Goal: Task Accomplishment & Management: Manage account settings

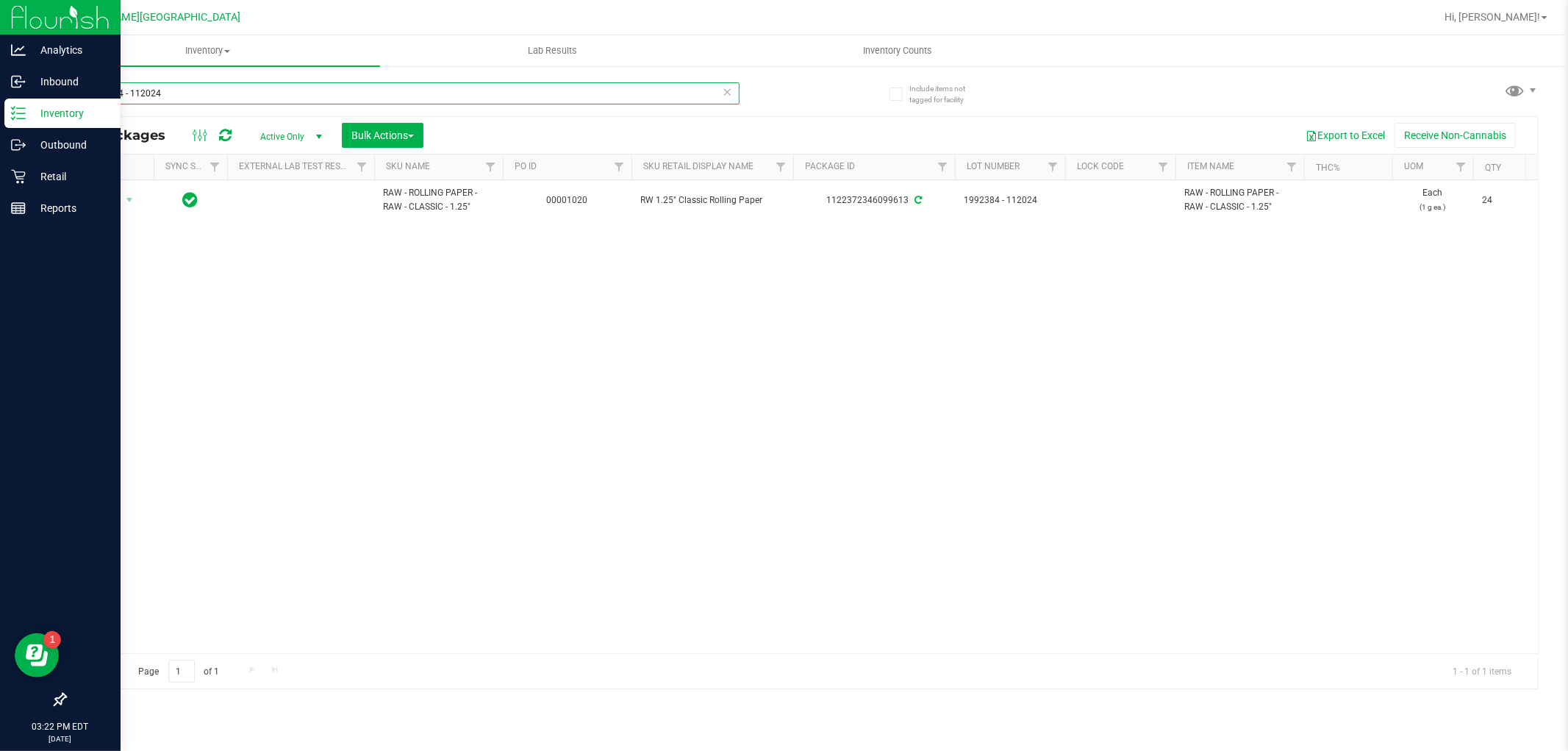
drag, startPoint x: 181, startPoint y: 94, endPoint x: 32, endPoint y: 129, distance: 153.1
click at [33, 129] on div "Analytics Inbound Inventory Outbound Retail Reports 03:22 PM EDT [DATE] 09/21 […" at bounding box center [784, 376] width 1568 height 751
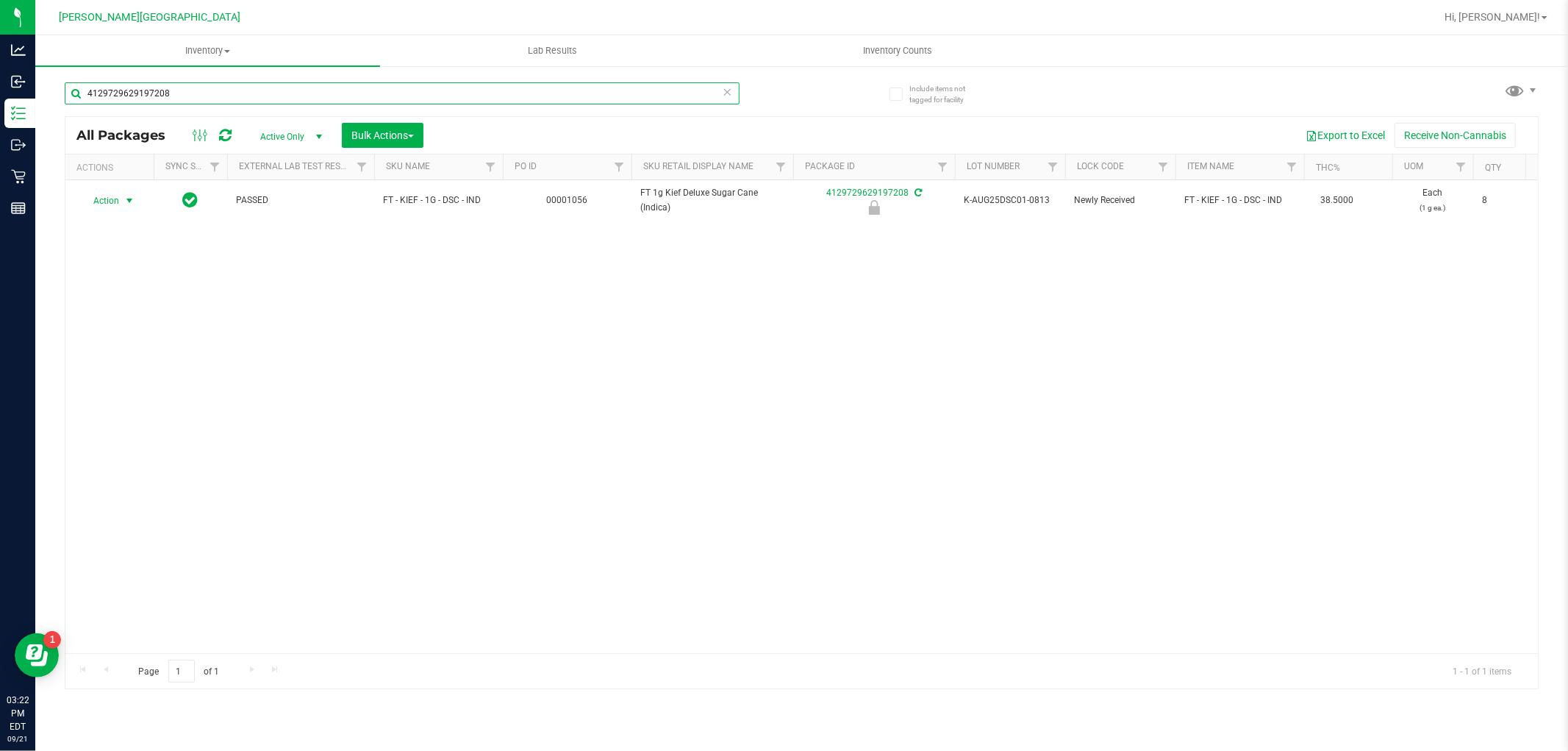
type input "4129729629197208"
click at [114, 200] on span "Action" at bounding box center [100, 200] width 40 height 21
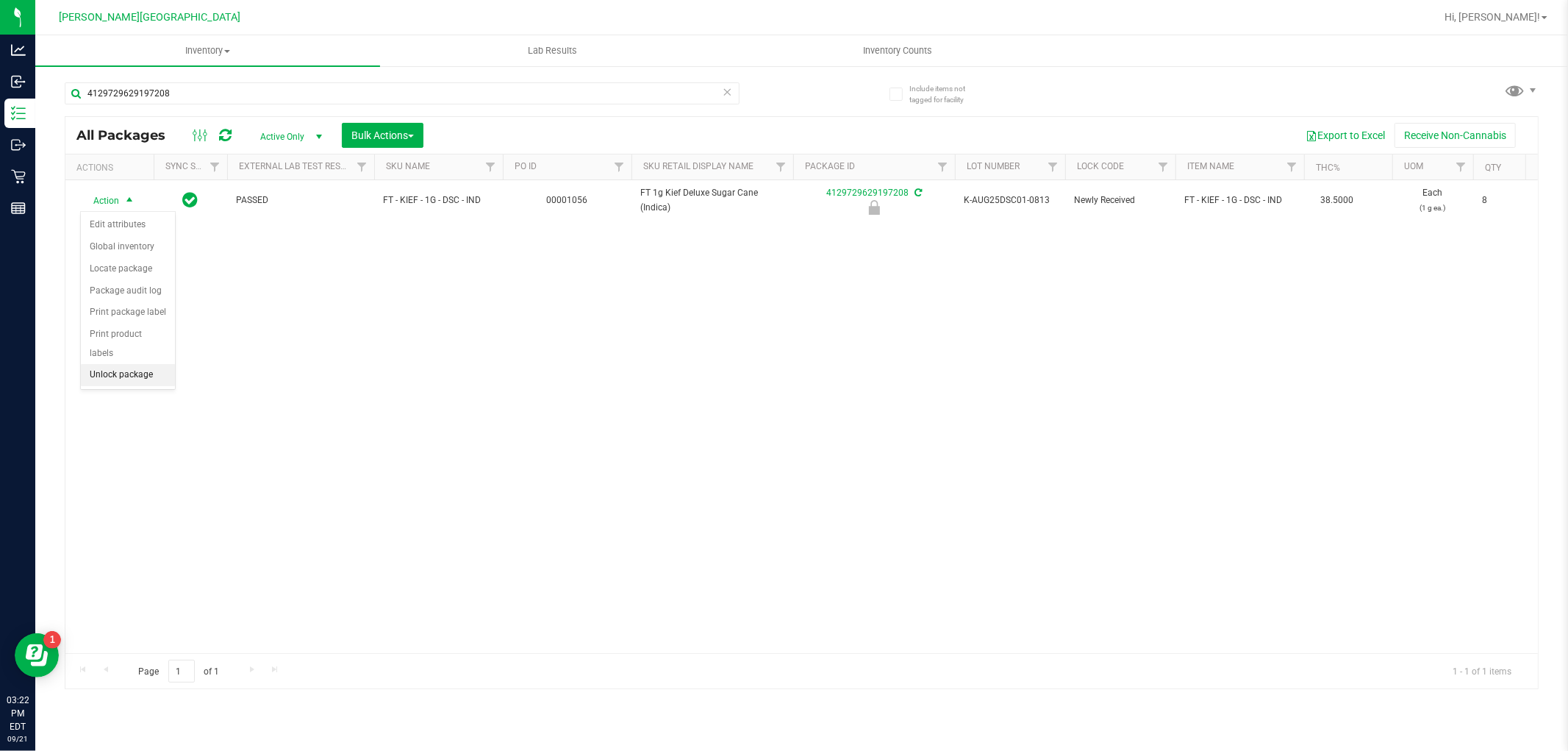
click at [140, 385] on li "Unlock package" at bounding box center [127, 375] width 94 height 22
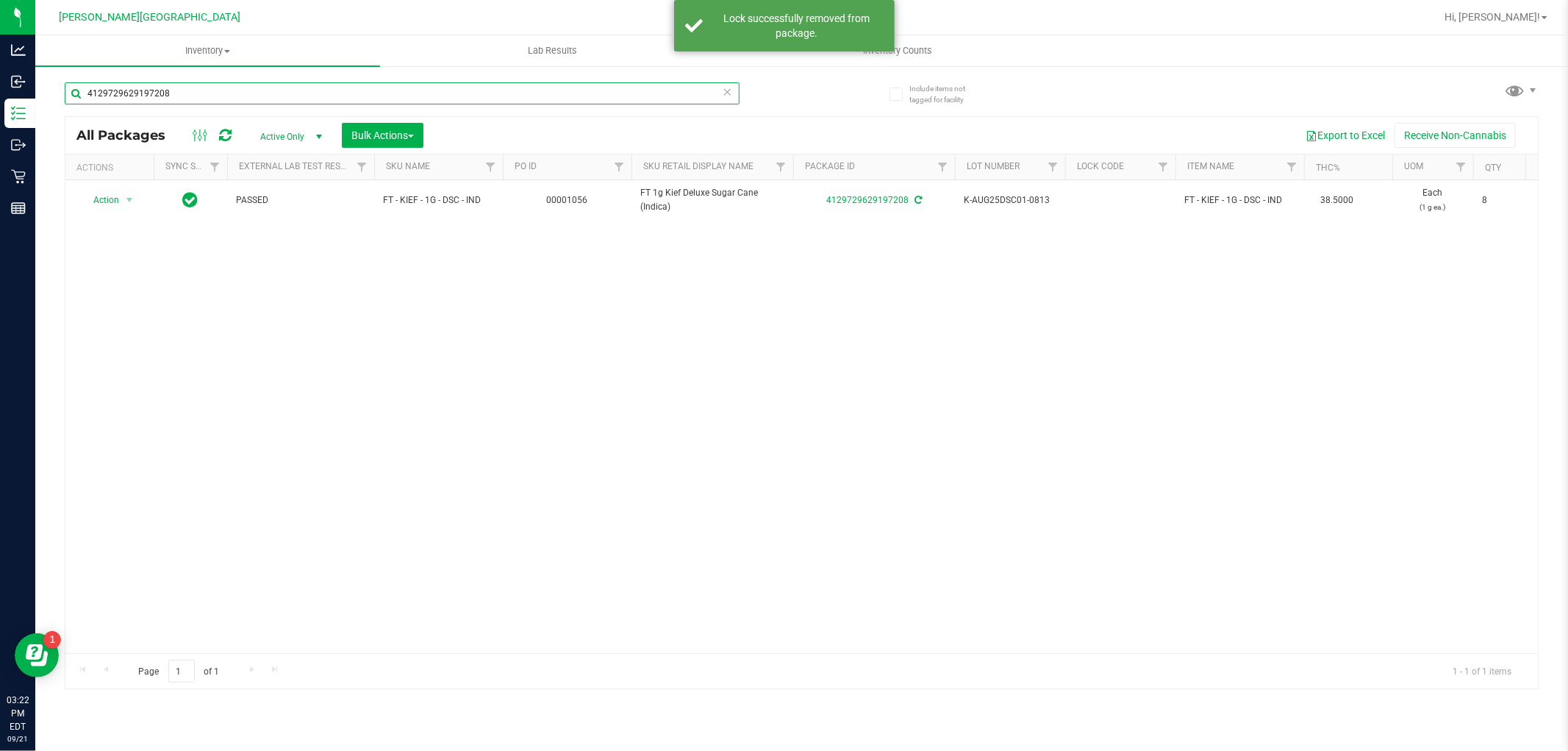
drag, startPoint x: 169, startPoint y: 94, endPoint x: 66, endPoint y: 99, distance: 103.1
click at [66, 99] on input "4129729629197208" at bounding box center [401, 93] width 675 height 22
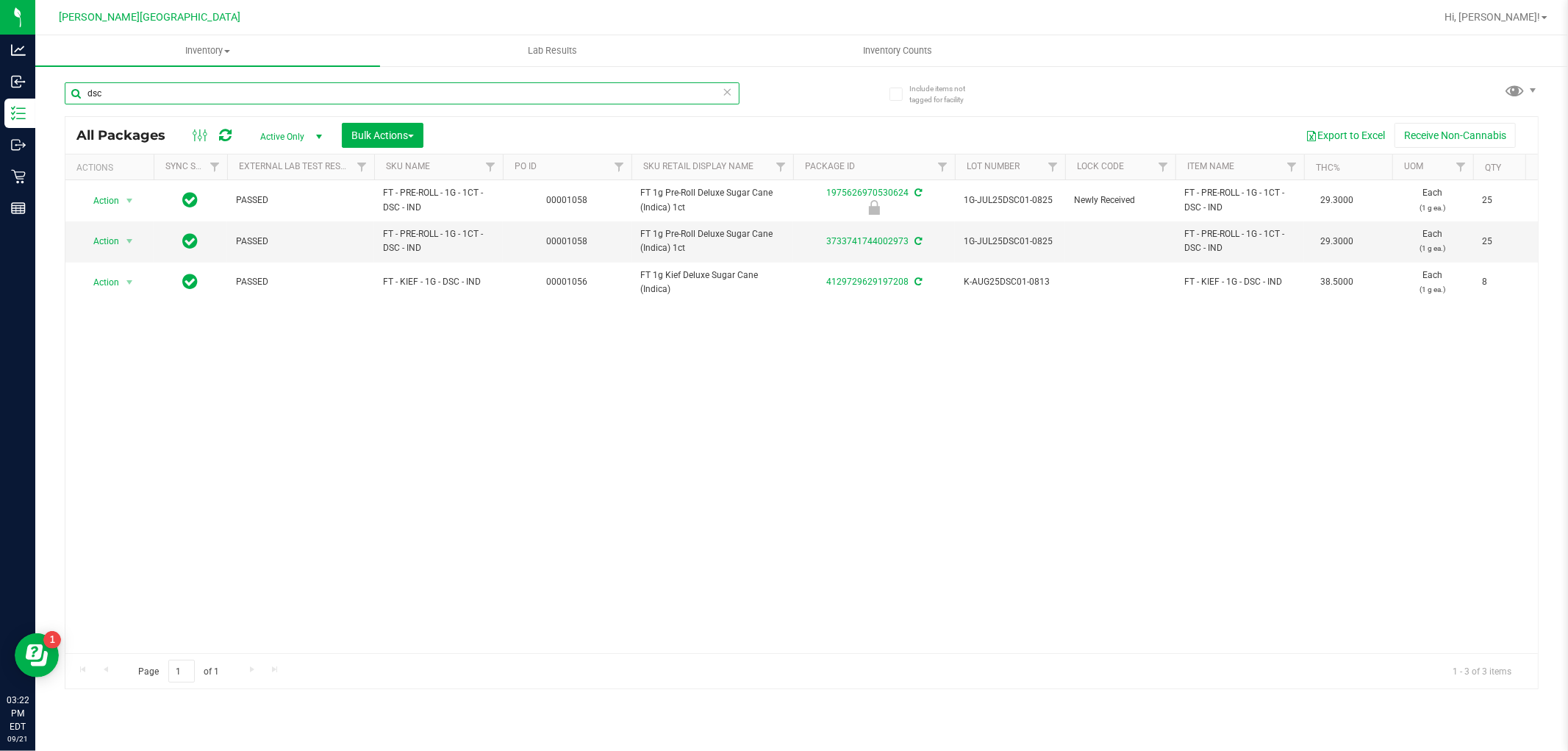
type input "dsc"
click at [785, 429] on div "Action Action Edit attributes Global inventory Locate package Package audit log…" at bounding box center [801, 417] width 1473 height 473
drag, startPoint x: 128, startPoint y: 91, endPoint x: 72, endPoint y: 98, distance: 56.4
click at [74, 98] on input "dsc" at bounding box center [401, 93] width 675 height 22
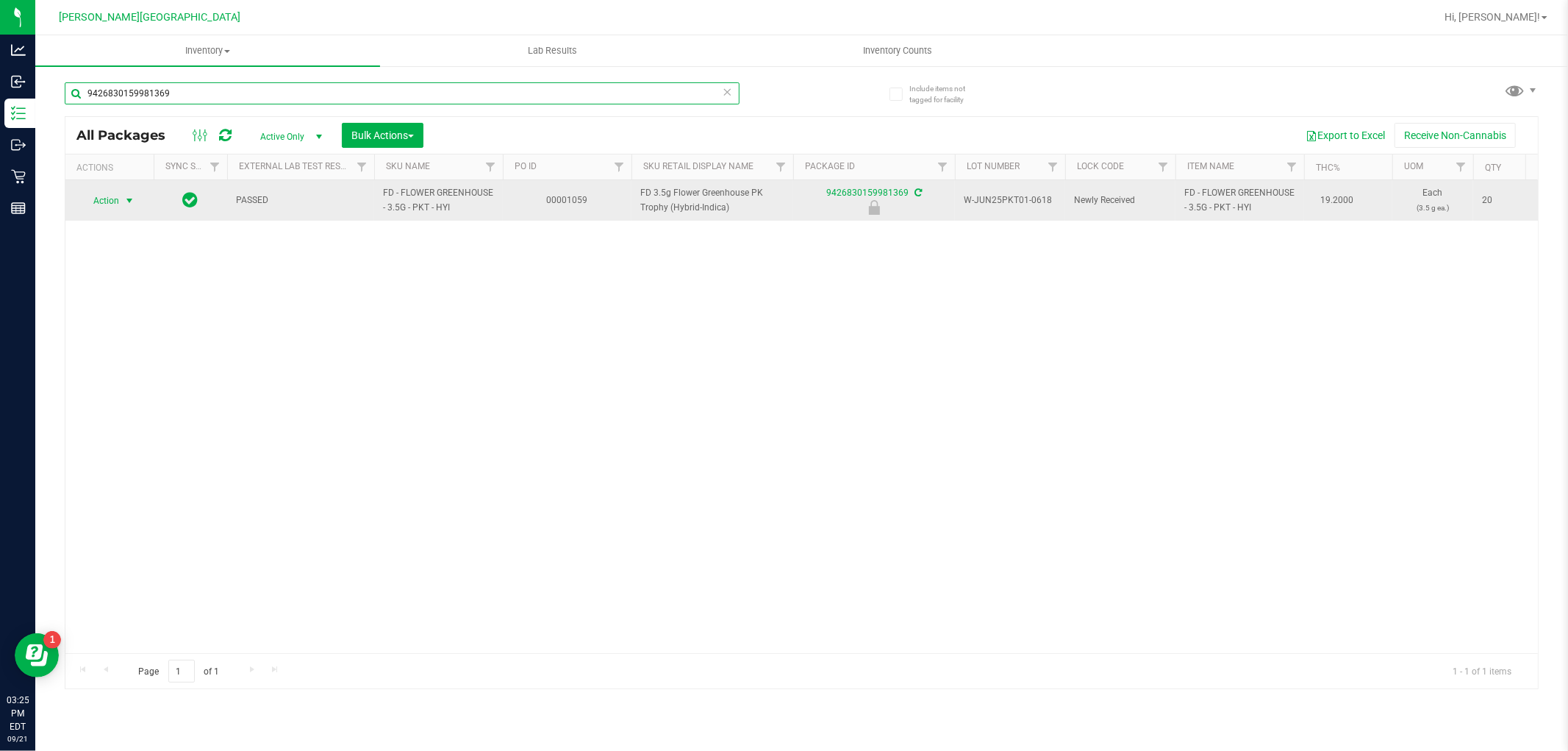
type input "9426830159981369"
click at [119, 200] on span "Action" at bounding box center [100, 200] width 40 height 21
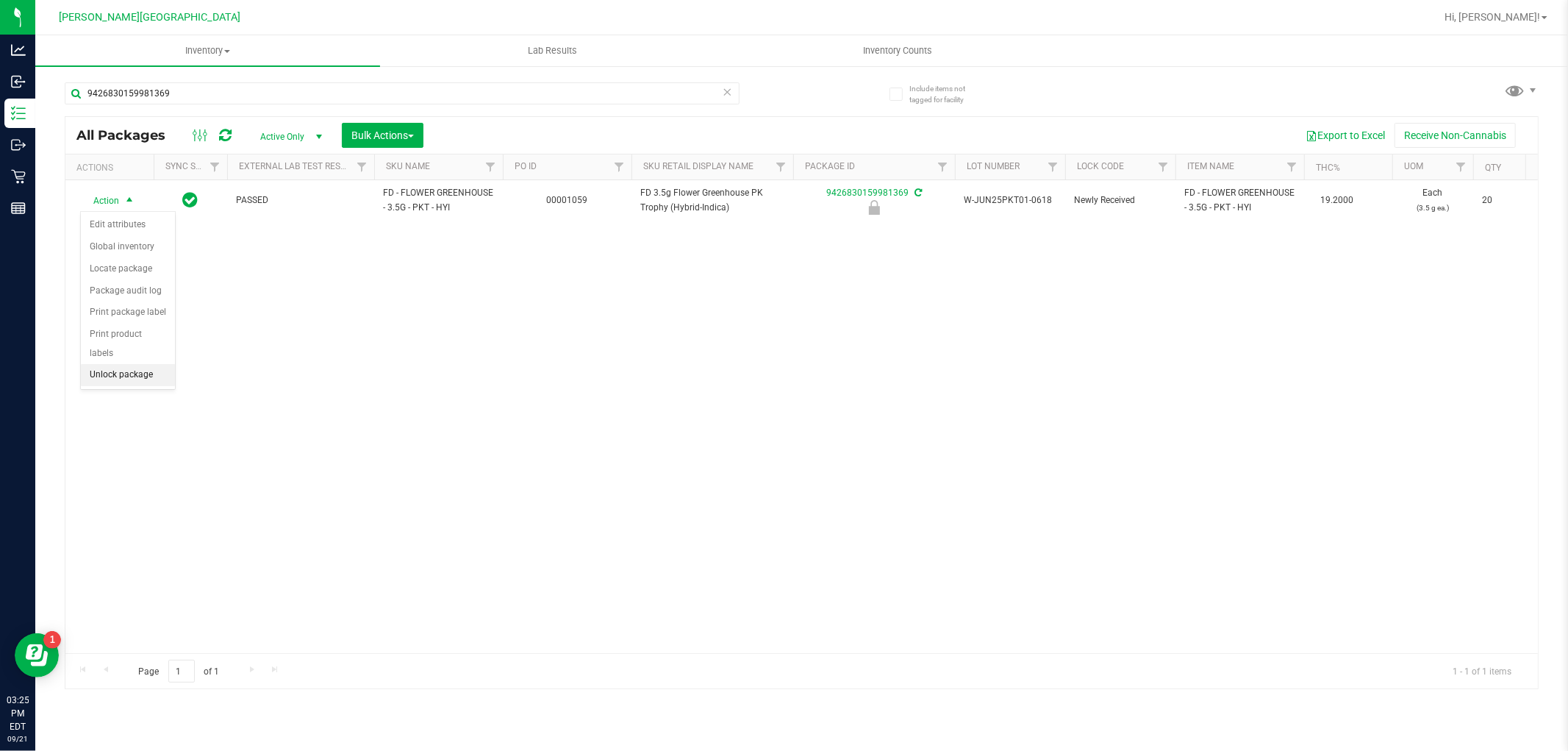
click at [107, 372] on li "Unlock package" at bounding box center [127, 375] width 94 height 22
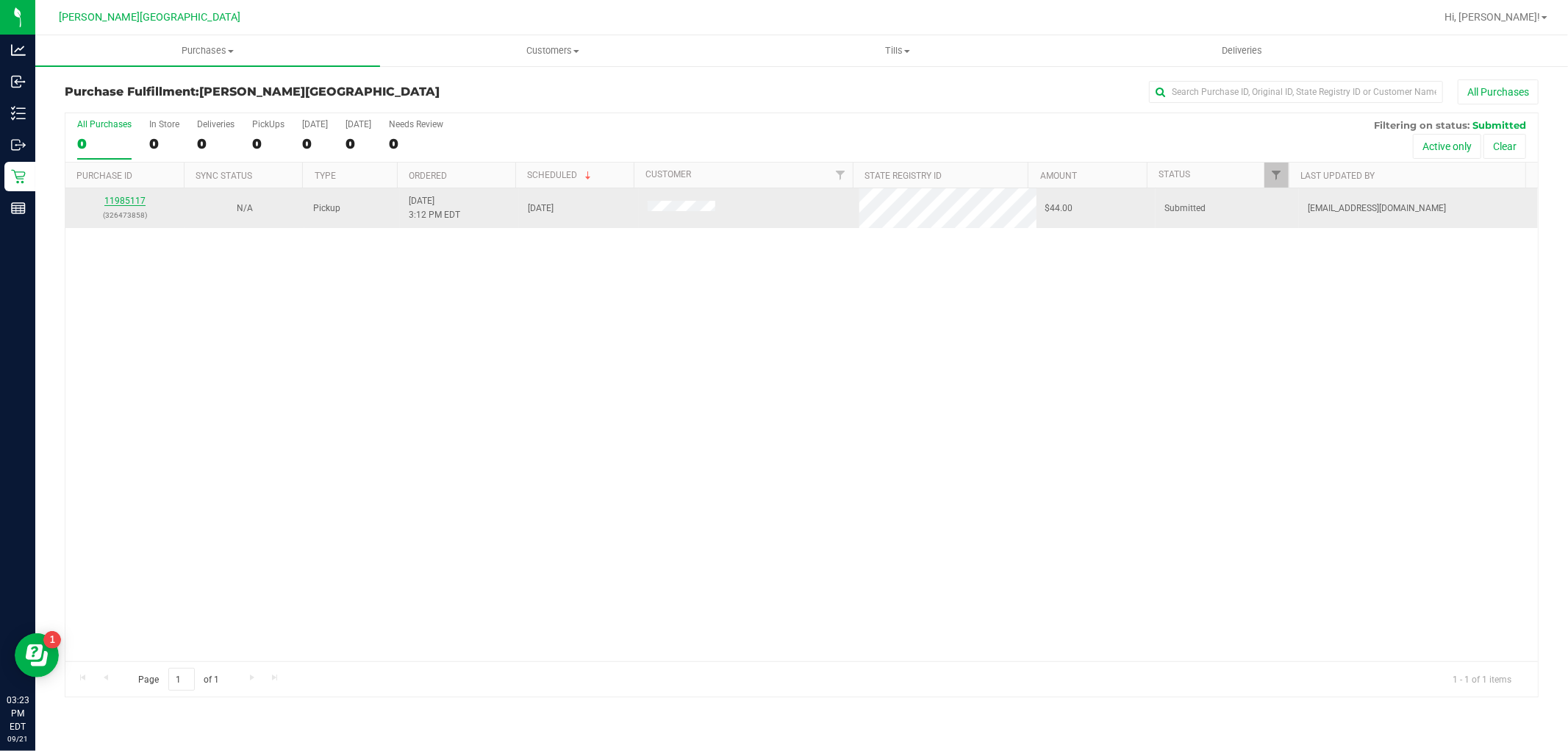
click at [116, 206] on link "11985117" at bounding box center [125, 200] width 41 height 10
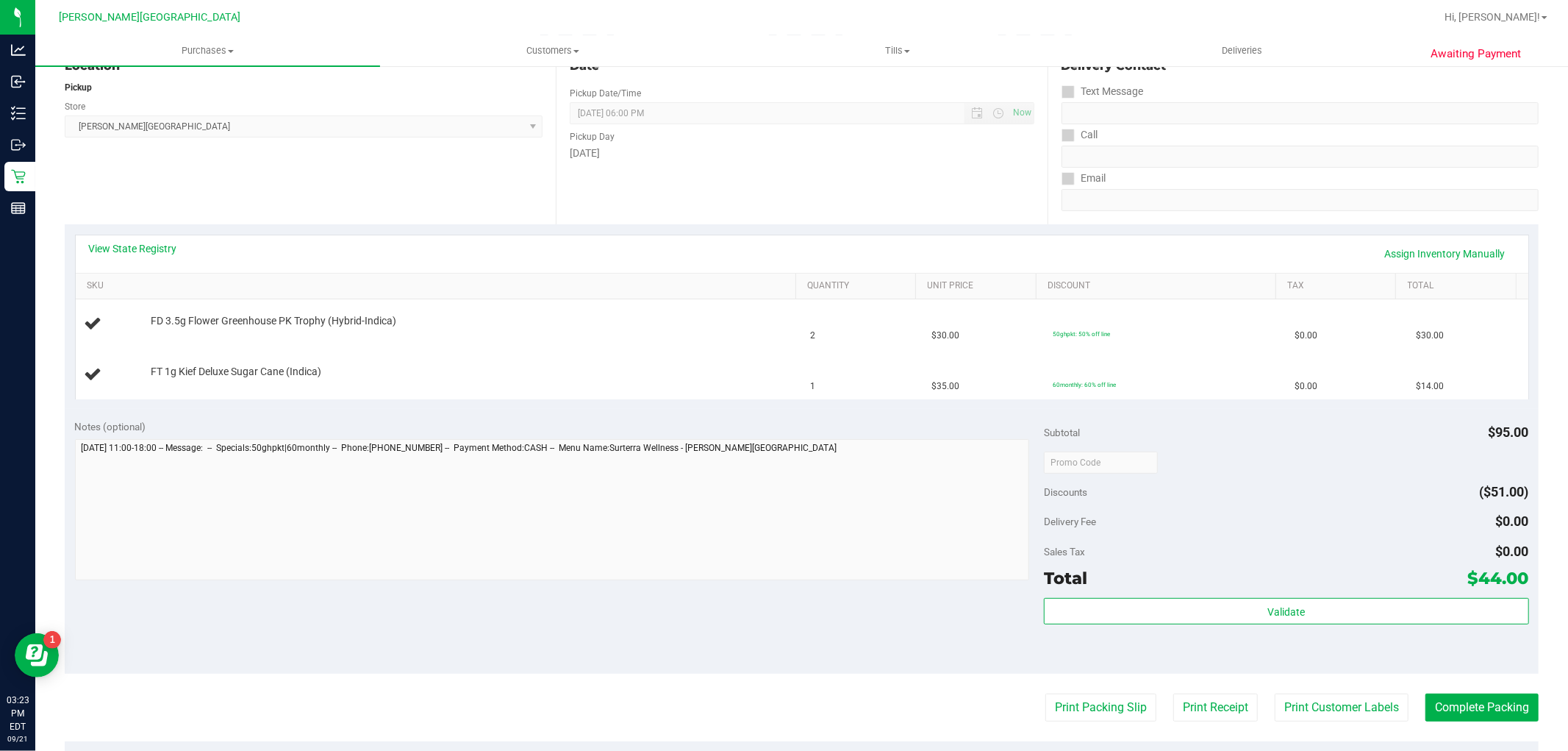
scroll to position [245, 0]
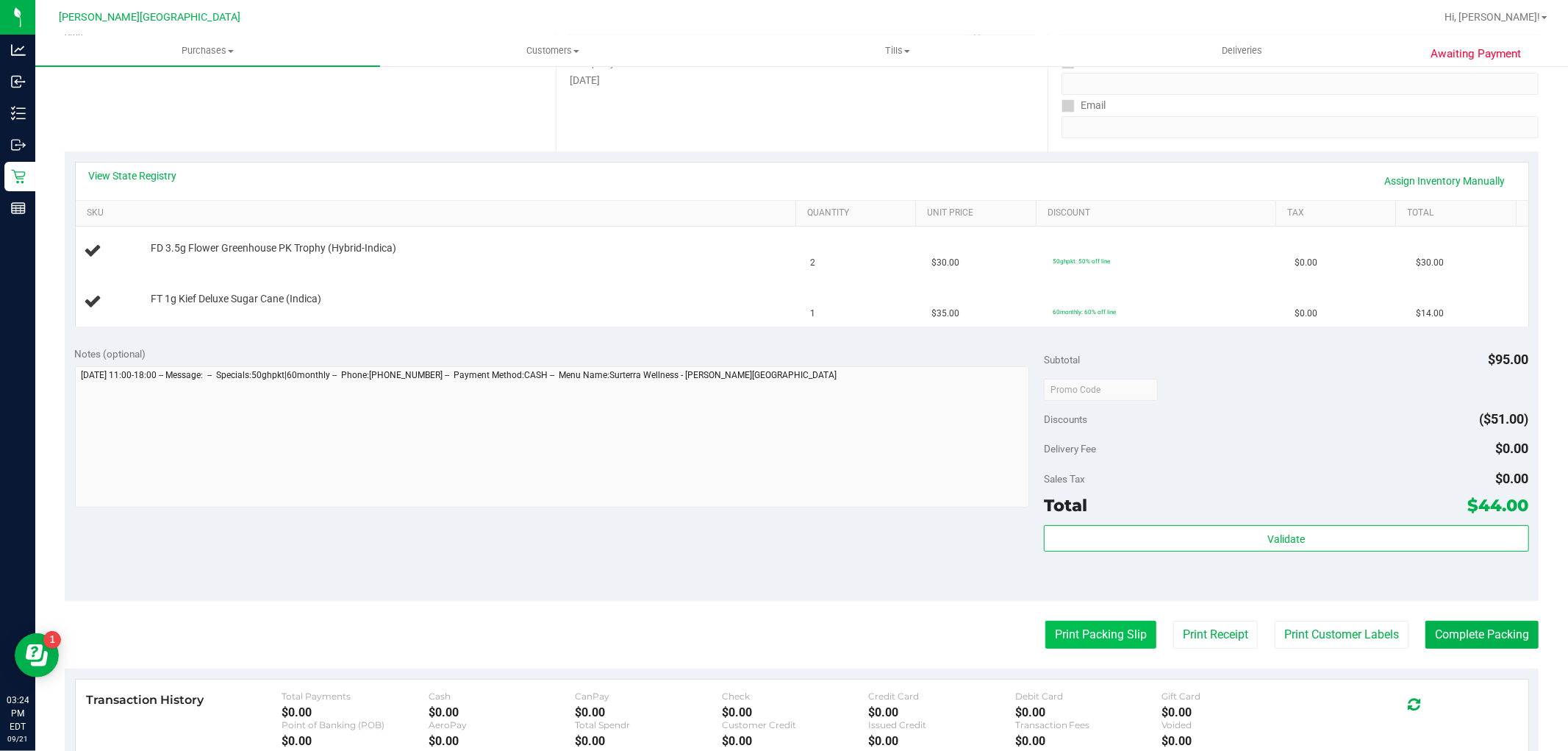
click at [1103, 627] on button "Print Packing Slip" at bounding box center [1101, 634] width 111 height 28
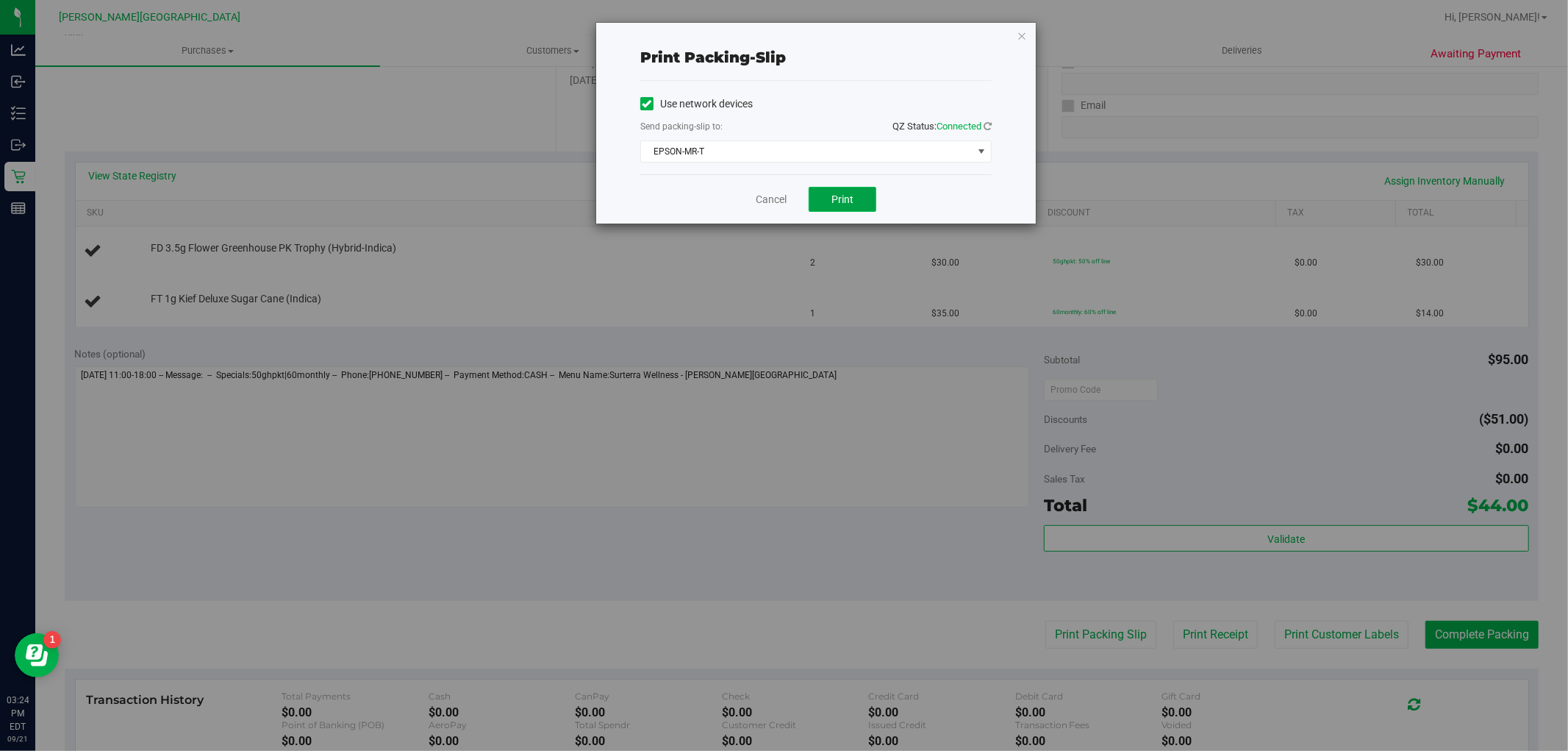
click at [854, 191] on button "Print" at bounding box center [843, 199] width 68 height 25
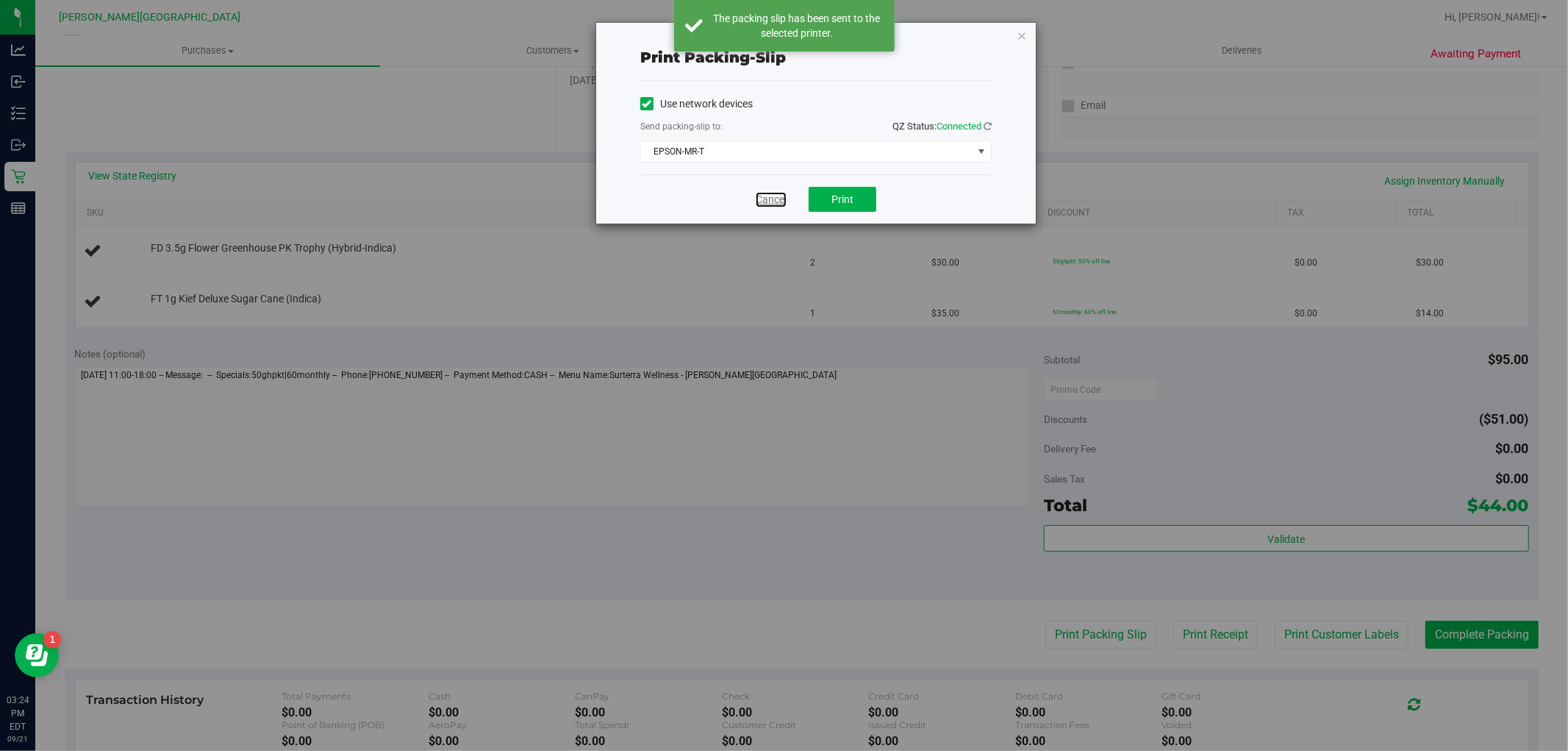
click at [774, 195] on link "Cancel" at bounding box center [771, 200] width 31 height 15
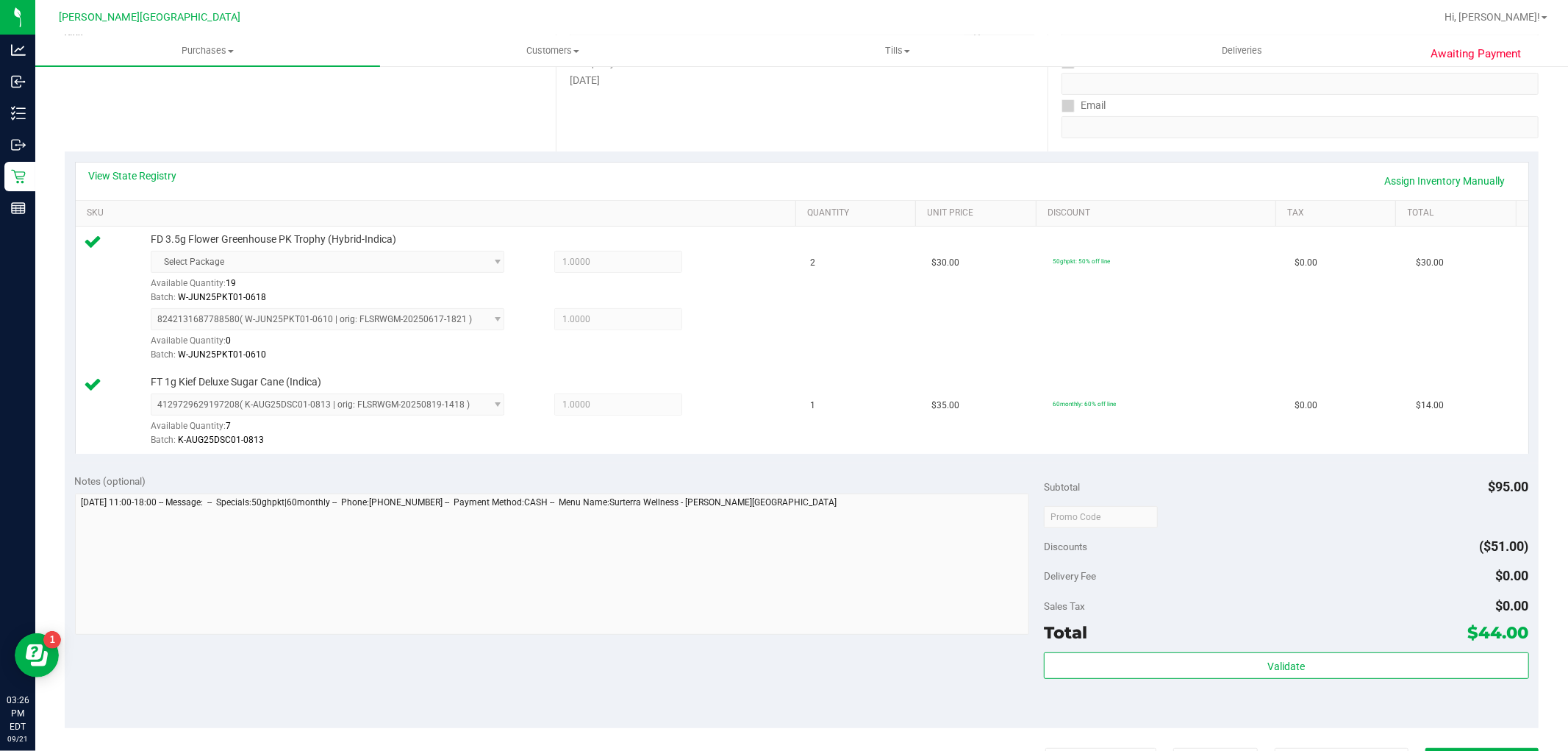
scroll to position [490, 0]
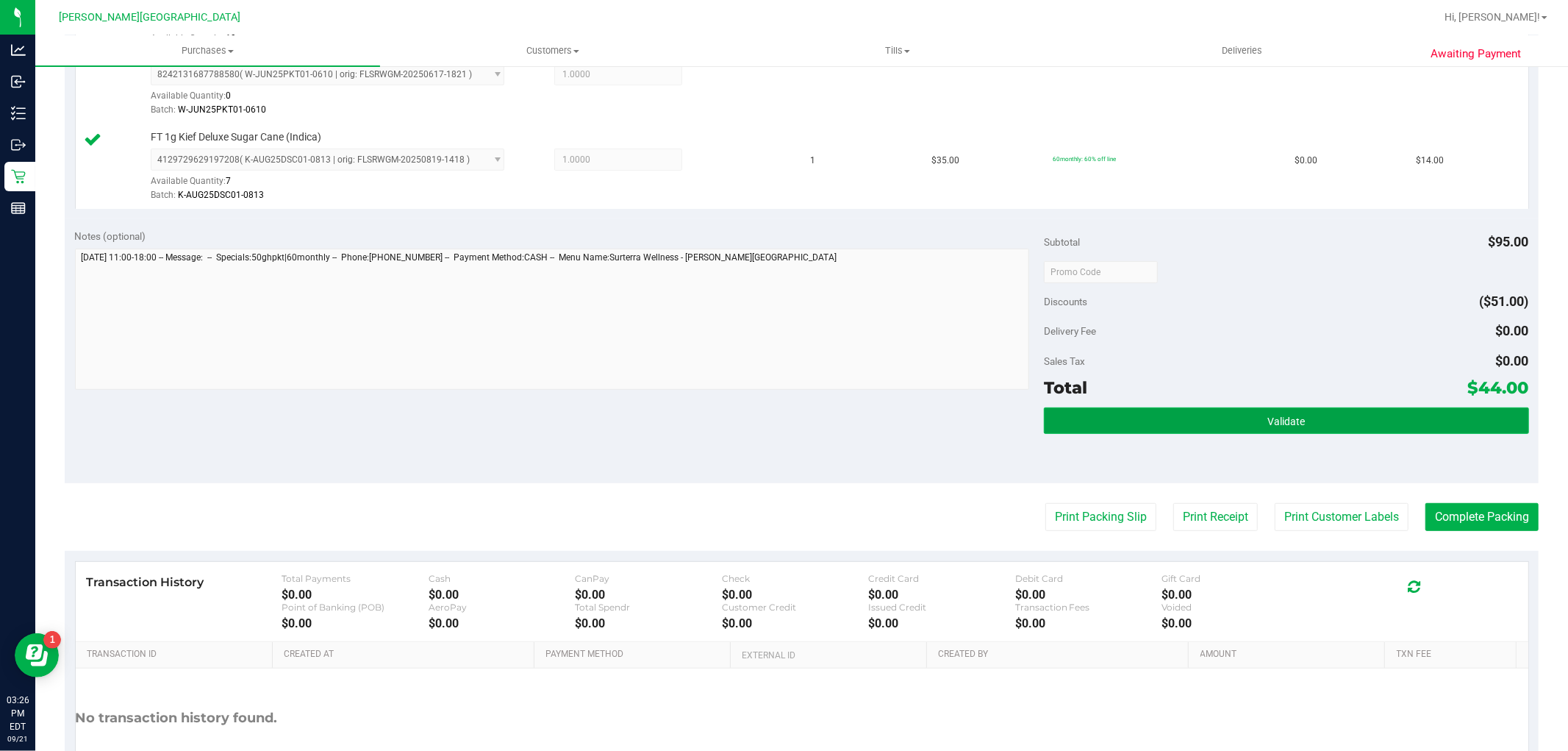
click at [1148, 428] on button "Validate" at bounding box center [1286, 421] width 484 height 26
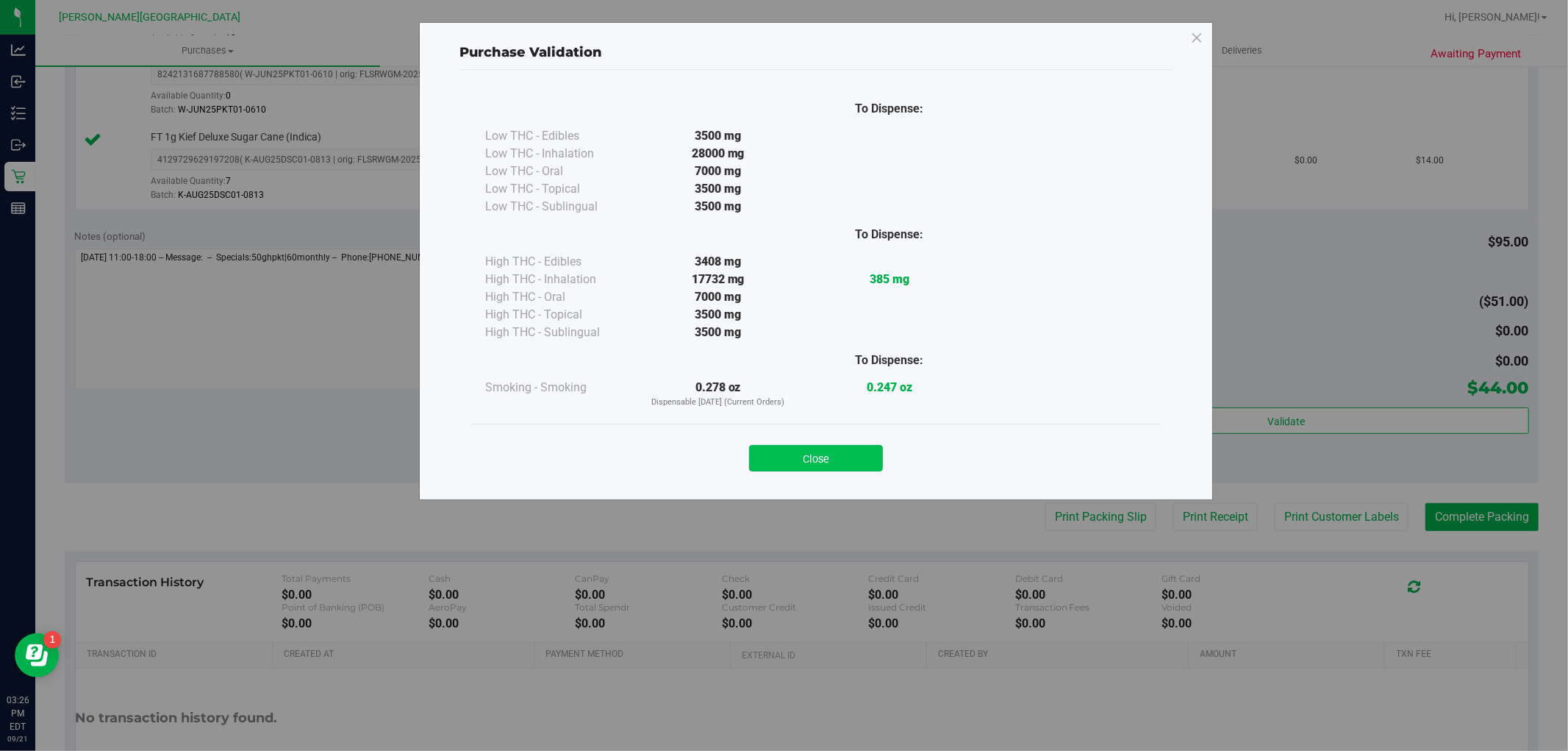
click at [769, 459] on button "Close" at bounding box center [816, 458] width 134 height 26
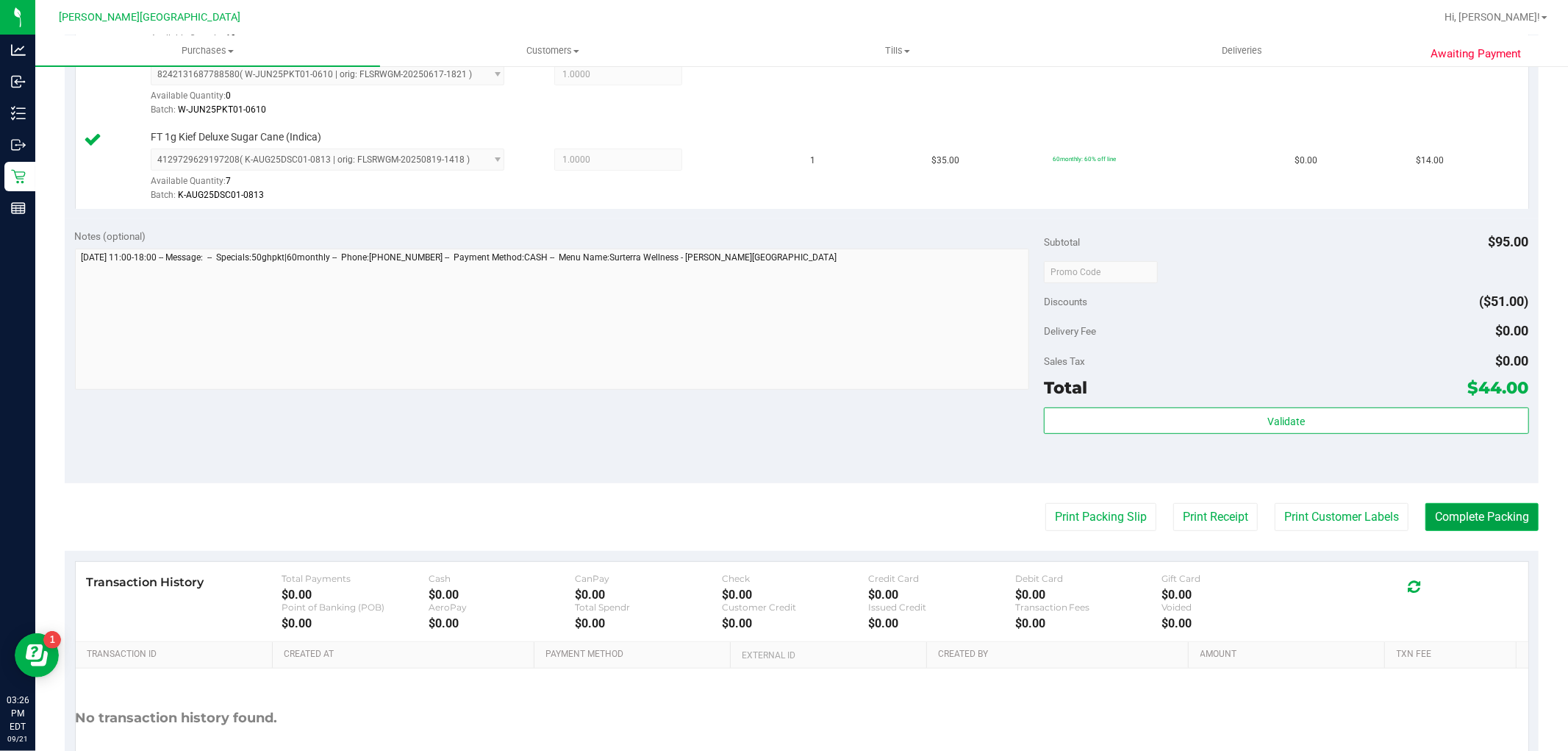
click at [1457, 505] on button "Complete Packing" at bounding box center [1482, 517] width 114 height 28
